Goal: Find specific page/section: Find specific page/section

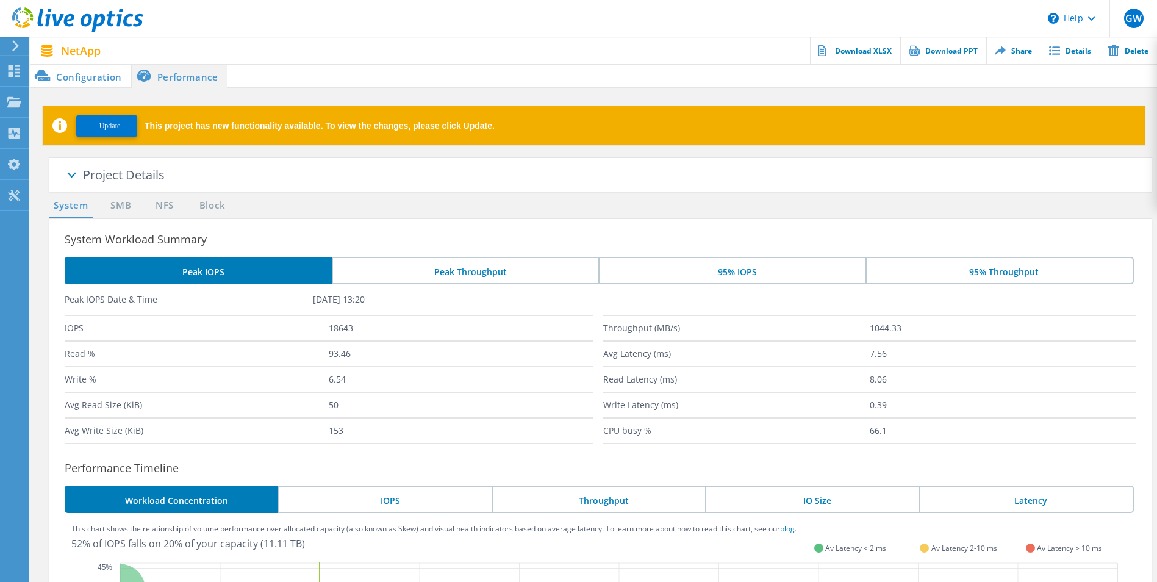
click at [85, 77] on li "Configuration" at bounding box center [80, 75] width 101 height 24
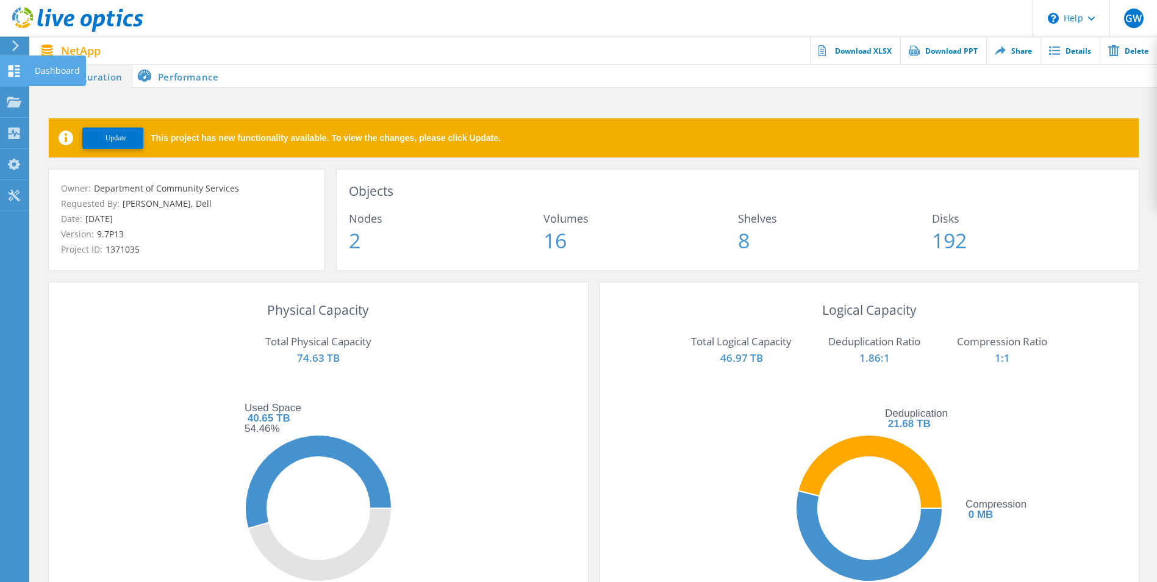
click at [12, 68] on use at bounding box center [15, 71] width 12 height 12
click at [12, 101] on use at bounding box center [14, 101] width 15 height 10
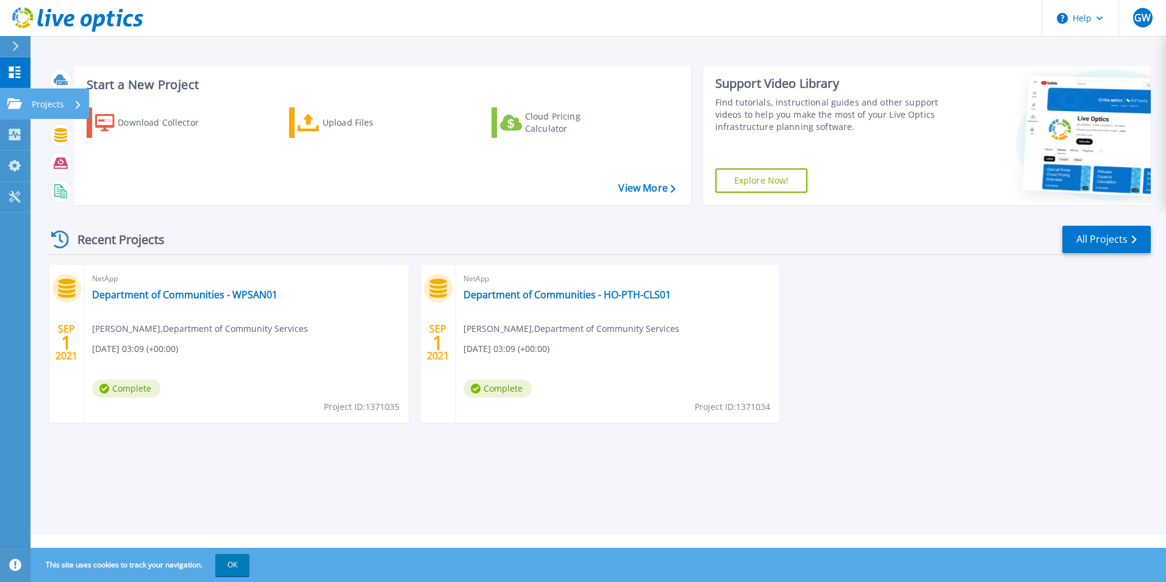
click at [38, 103] on p "Projects" at bounding box center [48, 104] width 32 height 32
click at [276, 193] on div "Download Collector Upload Files Cloud Pricing Calculator" at bounding box center [381, 148] width 608 height 101
